Goal: Task Accomplishment & Management: Complete application form

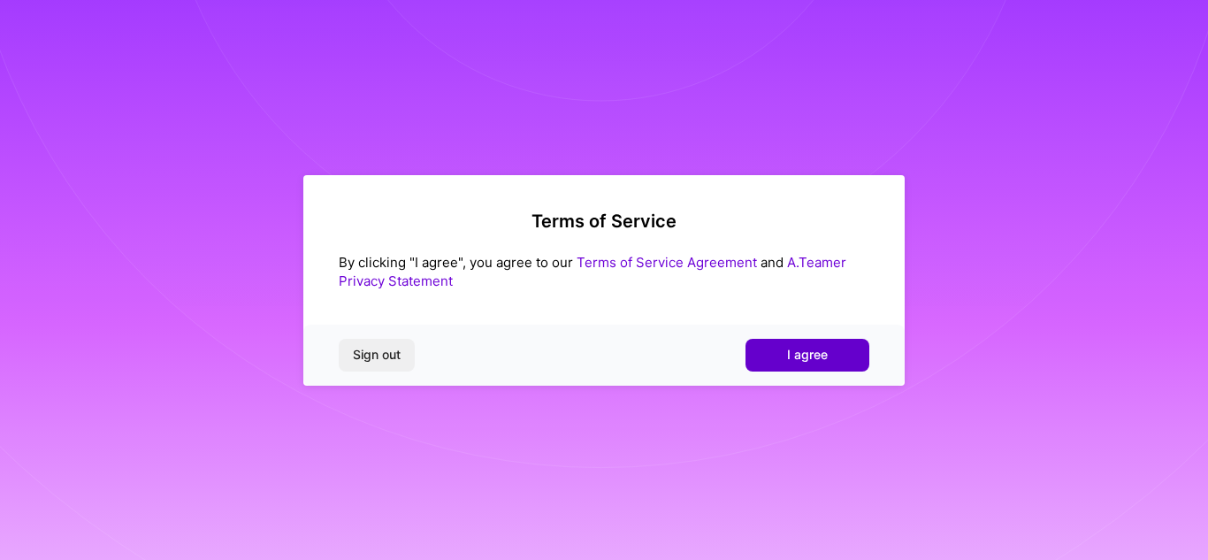
click at [792, 348] on span "I agree" at bounding box center [807, 355] width 41 height 18
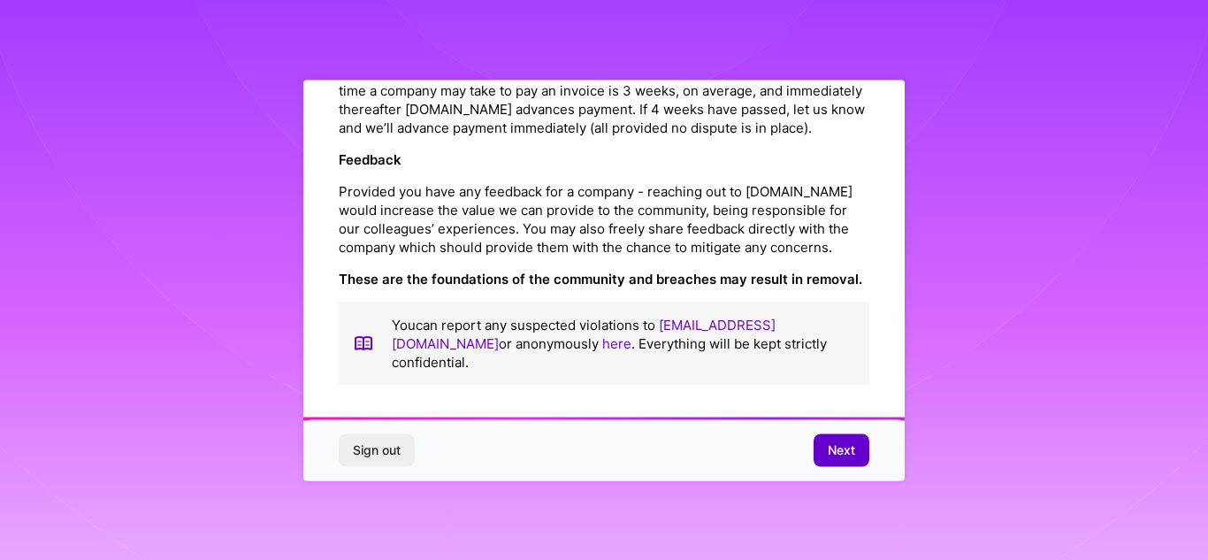
click at [858, 436] on button "Next" at bounding box center [842, 450] width 56 height 32
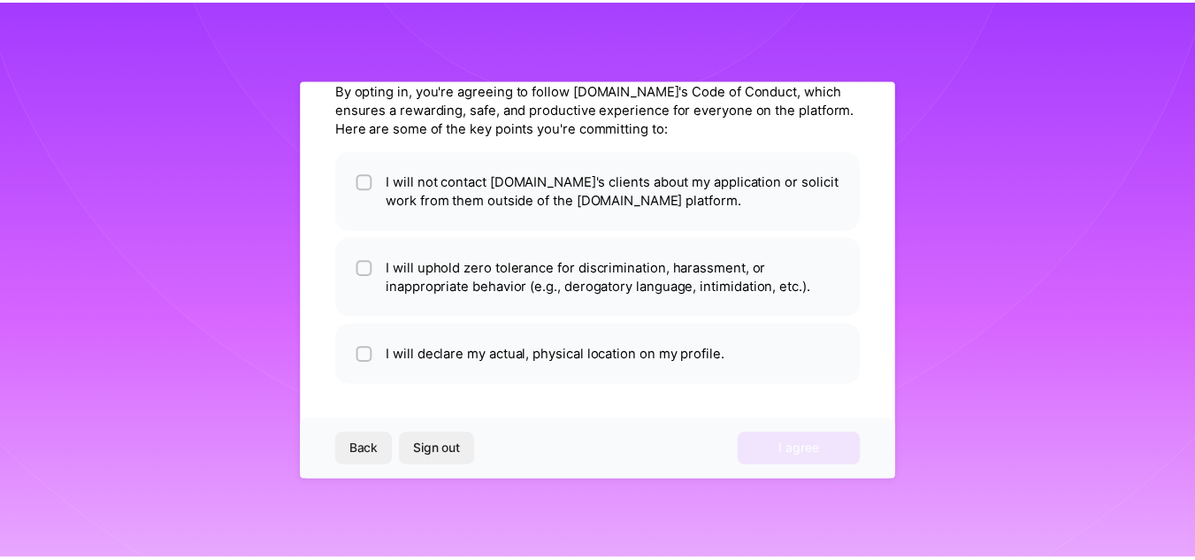
scroll to position [77, 0]
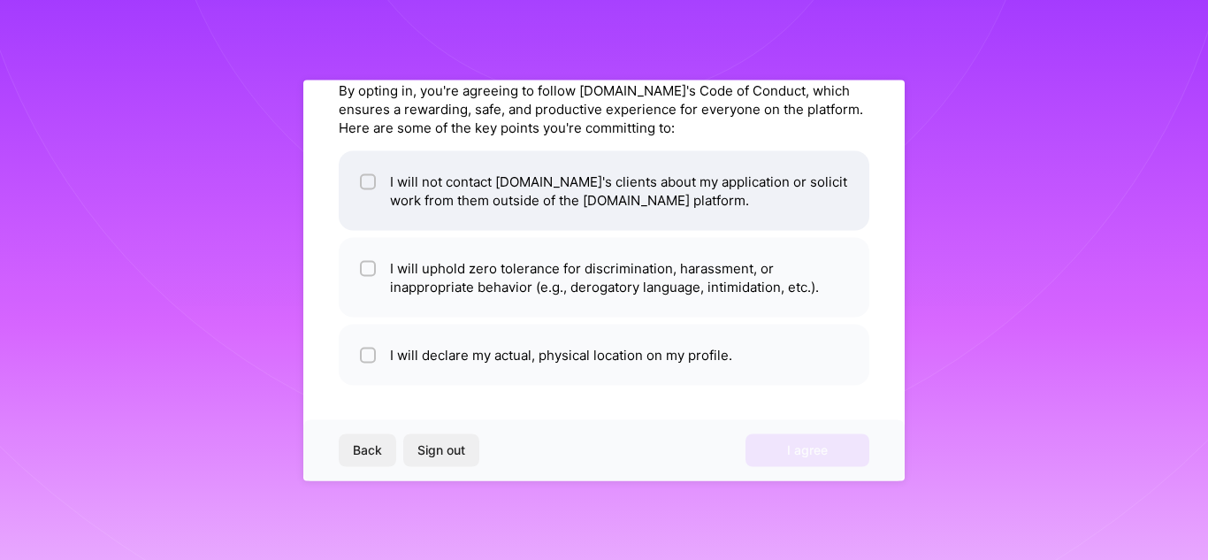
click at [370, 181] on input "checkbox" at bounding box center [370, 182] width 12 height 12
checkbox input "true"
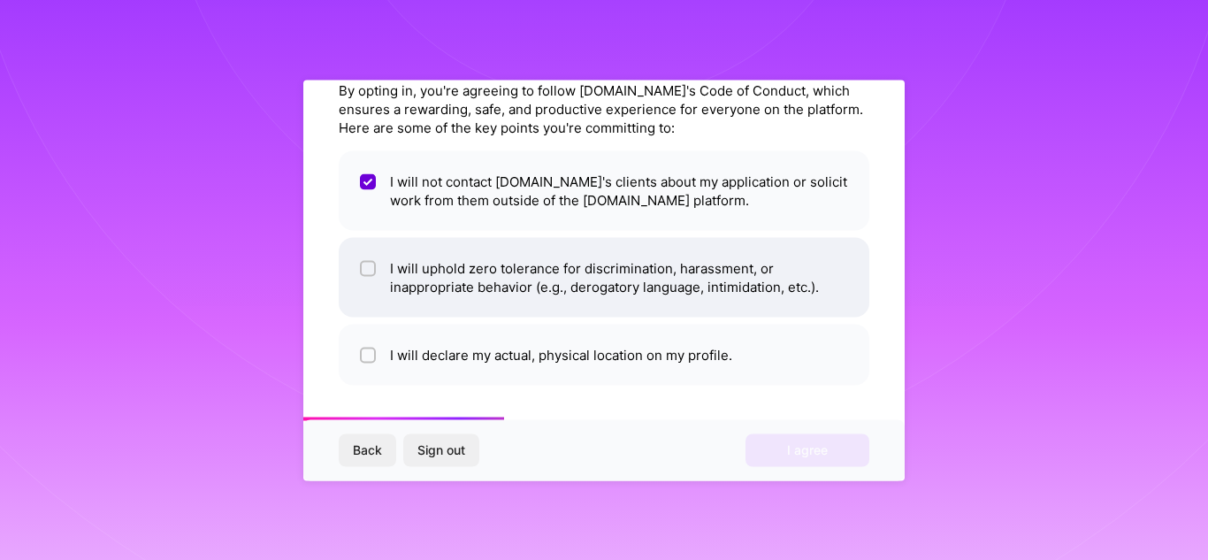
click at [372, 272] on input "checkbox" at bounding box center [370, 269] width 12 height 12
checkbox input "true"
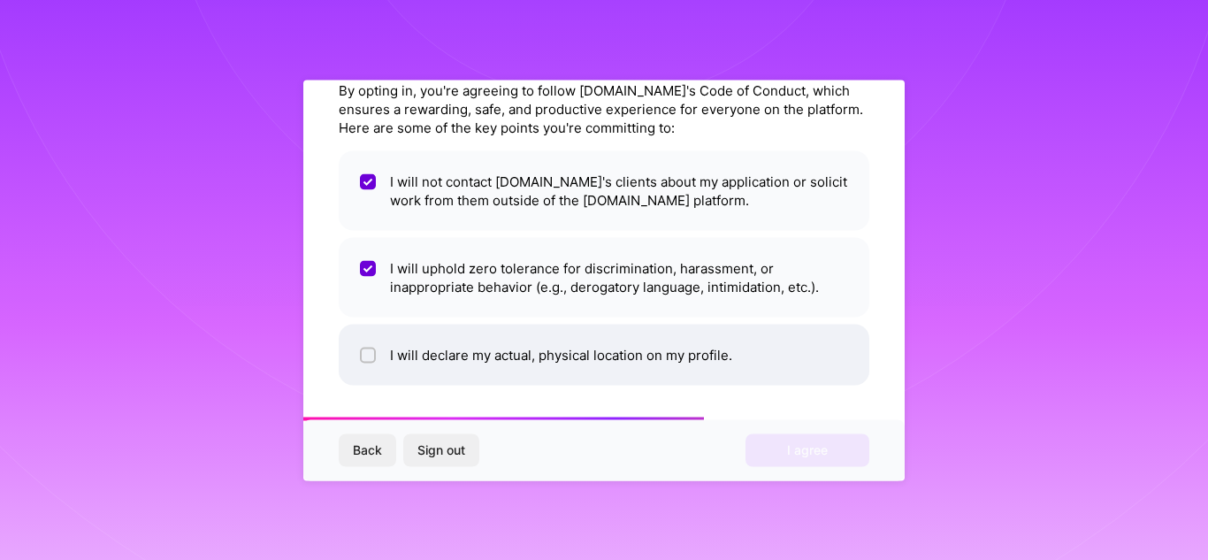
click at [372, 351] on input "checkbox" at bounding box center [370, 355] width 12 height 12
checkbox input "true"
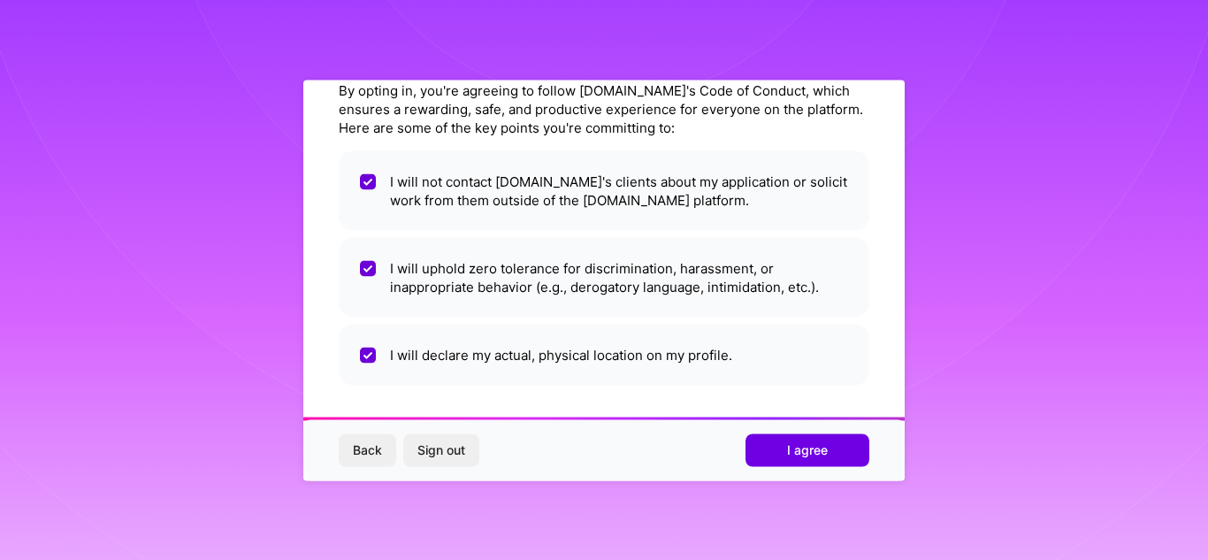
click at [800, 425] on div "Back Sign out I agree" at bounding box center [603, 450] width 601 height 60
click at [803, 441] on span "I agree" at bounding box center [807, 450] width 41 height 18
